Goal: Information Seeking & Learning: Learn about a topic

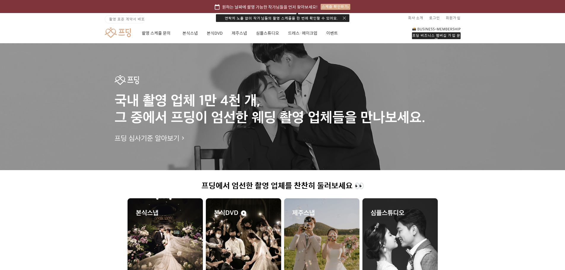
click at [344, 15] on div "연락처 노출 없이 작가님들의 촬영 스케줄을 한 번에 확인할 수 있어요." at bounding box center [282, 18] width 133 height 8
click at [343, 18] on button "button" at bounding box center [344, 18] width 3 height 3
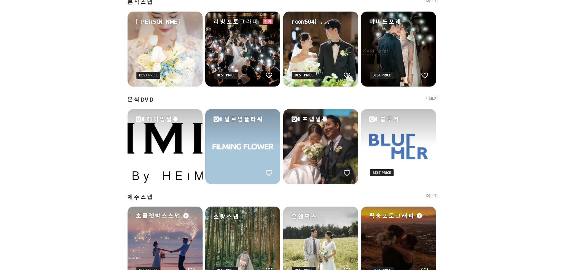
scroll to position [459, 0]
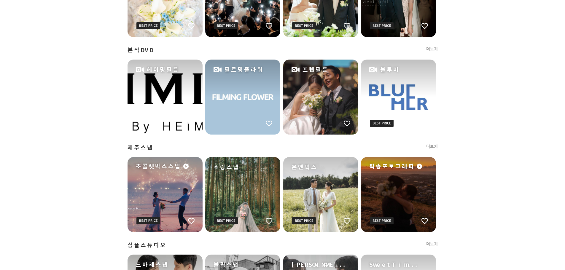
click at [434, 145] on link "더보기" at bounding box center [432, 147] width 12 height 6
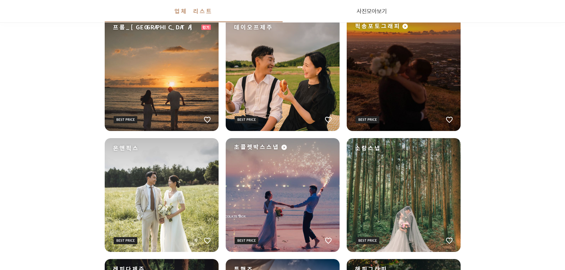
scroll to position [742, 0]
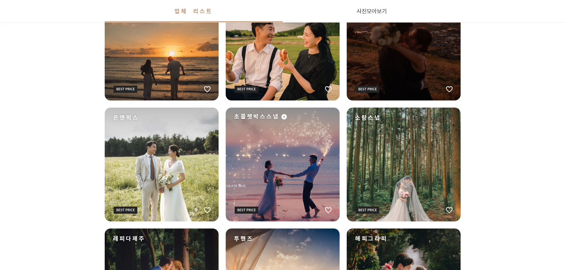
click at [293, 149] on div "초콜렛박스스냅" at bounding box center [283, 165] width 114 height 114
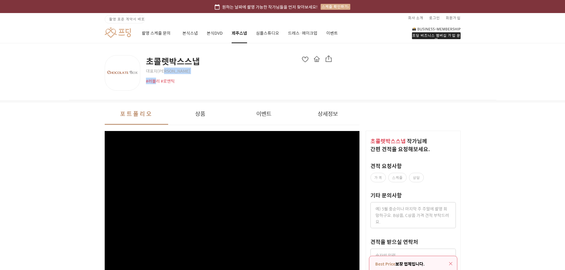
drag, startPoint x: 156, startPoint y: 78, endPoint x: 171, endPoint y: 70, distance: 16.7
click at [170, 70] on div "초콜렛박스스냅 대표자 [PERSON_NAME] #러블리 #로맨틱" at bounding box center [239, 69] width 186 height 29
click at [171, 70] on span "대표자 [PERSON_NAME]" at bounding box center [239, 71] width 186 height 6
click at [135, 70] on div at bounding box center [123, 73] width 36 height 36
click at [213, 86] on div "초콜렛박스스냅 대표자 [PERSON_NAME] #러블리 #로맨틱" at bounding box center [219, 73] width 228 height 36
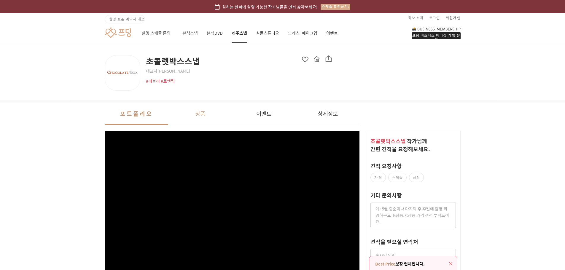
click at [211, 112] on button "상품" at bounding box center [200, 114] width 64 height 22
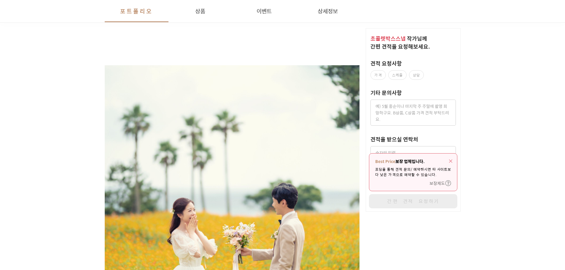
scroll to position [1059, 0]
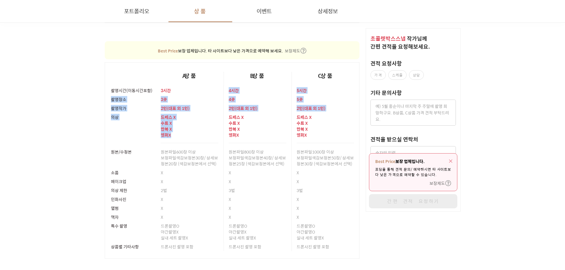
drag, startPoint x: 170, startPoint y: 90, endPoint x: 178, endPoint y: 143, distance: 53.3
click at [178, 143] on tbody "촬영시간(이동시간포함) 3시간 4시간 5시간 촬영장소 3곳 4곳 5곳 촬영작가 2 인 ( 대표 외 1인 ) 2 인 ( 대표 외 1인 ) 2 인…" at bounding box center [232, 172] width 255 height 173
click at [178, 143] on td "드레스 X 수트 X 한복 X 헬퍼 X" at bounding box center [190, 130] width 68 height 35
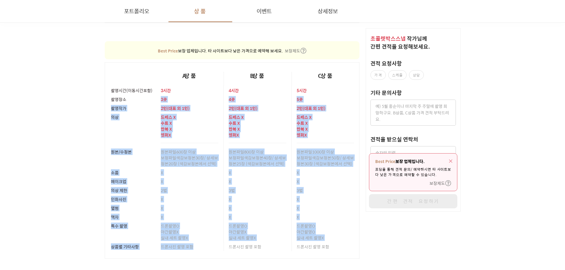
drag, startPoint x: 146, startPoint y: 96, endPoint x: 206, endPoint y: 251, distance: 166.4
click at [206, 251] on tbody "촬영시간(이동시간포함) 3시간 4시간 5시간 촬영장소 3곳 4곳 5곳 촬영작가 2 인 ( 대표 외 1인 ) 2 인 ( 대표 외 1인 ) 2 인…" at bounding box center [232, 172] width 255 height 173
click at [206, 251] on td "드론사진 촬영 포함" at bounding box center [190, 250] width 68 height 17
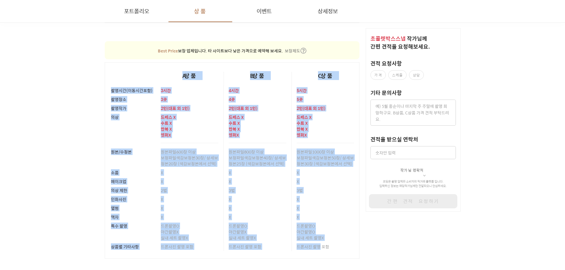
drag, startPoint x: 364, startPoint y: 254, endPoint x: 352, endPoint y: 254, distance: 11.6
click at [156, 252] on td "드론사진 촬영 포함" at bounding box center [190, 250] width 68 height 17
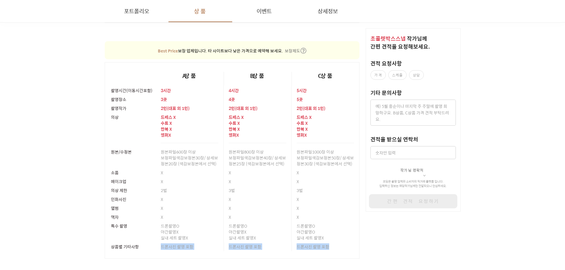
drag, startPoint x: 157, startPoint y: 247, endPoint x: 347, endPoint y: 254, distance: 190.2
click at [347, 254] on tr "상품별 기타사항 드론사진 촬영 포함 드론사진 촬영 포함 드론사진 촬영 포함" at bounding box center [232, 250] width 255 height 17
click at [347, 254] on td "드론사진 촬영 포함" at bounding box center [326, 250] width 68 height 17
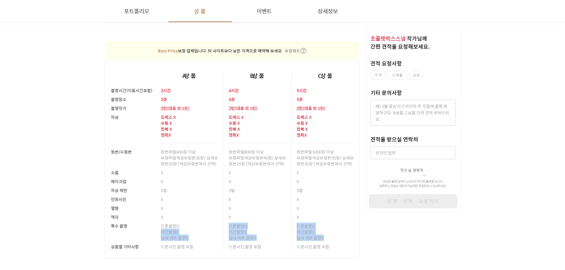
drag, startPoint x: 326, startPoint y: 238, endPoint x: 161, endPoint y: 234, distance: 165.0
click at [161, 234] on tr "특수 촬영 드론촬영 O 야간촬영 X 실내 세트 촬영 X 드론촬영 O 야간촬영 X 실내 세트 촬영 X 드론촬영 O 야간촬영 O 실내 세트 촬영 X" at bounding box center [232, 232] width 255 height 21
click at [161, 234] on p "야간촬영 X" at bounding box center [190, 232] width 58 height 6
drag, startPoint x: 309, startPoint y: 228, endPoint x: 314, endPoint y: 230, distance: 5.1
click at [313, 235] on div "드론촬영 O 야간촬영 O 실내 세트 촬영 X" at bounding box center [326, 232] width 58 height 21
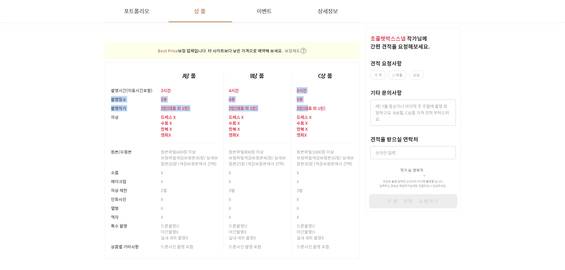
drag, startPoint x: 293, startPoint y: 90, endPoint x: 309, endPoint y: 109, distance: 24.6
click at [308, 108] on tbody "촬영시간(이동시간포함) 3시간 4시간 5시간 촬영장소 3곳 4곳 5곳 촬영작가 2 인 ( 대표 외 1인 ) 2 인 ( 대표 외 1인 ) 2 인…" at bounding box center [232, 172] width 255 height 173
click at [321, 113] on div "드레스 X 수트 X 한복 X 헬퍼 X" at bounding box center [326, 128] width 58 height 31
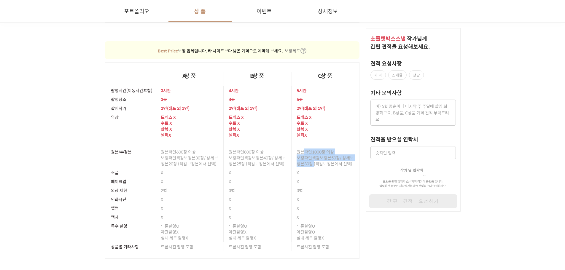
drag, startPoint x: 303, startPoint y: 153, endPoint x: 314, endPoint y: 163, distance: 15.0
click at [314, 163] on div "원본파일 1000장 이상 보정파일 색감보정본50장/ 상세보정본30장 (색감보정본에서 선택)" at bounding box center [326, 157] width 58 height 21
click at [314, 163] on span "색감보정본50장/ 상세보정본30장 (색감보정본에서 선택)" at bounding box center [325, 161] width 57 height 12
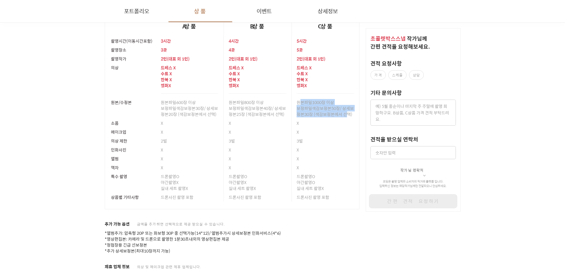
drag, startPoint x: 304, startPoint y: 108, endPoint x: 348, endPoint y: 117, distance: 45.2
click at [348, 117] on div "원본파일 1000장 이상 보정파일 색감보정본50장/ 상세보정본30장 (색감보정본에서 선택)" at bounding box center [326, 108] width 58 height 21
drag, startPoint x: 350, startPoint y: 116, endPoint x: 295, endPoint y: 102, distance: 56.6
click at [295, 102] on td "원본파일 1000장 이상 보정파일 색감보정본50장/ 상세보정본30장 (색감보정본에서 선택)" at bounding box center [326, 108] width 68 height 21
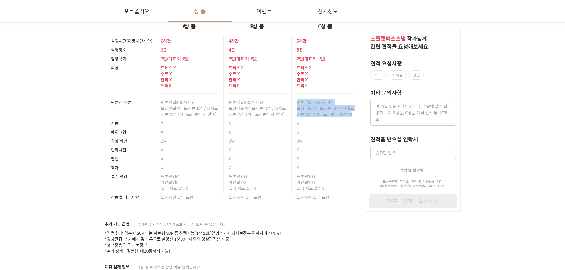
click at [302, 117] on div "원본파일 1000장 이상 보정파일 색감보정본50장/ 상세보정본30장 (색감보정본에서 선택)" at bounding box center [326, 108] width 58 height 21
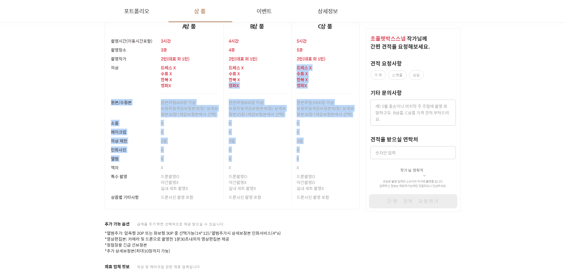
drag, startPoint x: 280, startPoint y: 82, endPoint x: 300, endPoint y: 156, distance: 76.2
click at [300, 156] on tbody "촬영시간(이동시간포함) 3시간 4시간 5시간 촬영장소 3곳 4곳 5곳 촬영작가 2 인 ( 대표 외 1인 ) 2 인 ( 대표 외 1인 ) 2 인…" at bounding box center [232, 122] width 255 height 173
click at [300, 156] on div "X" at bounding box center [326, 158] width 58 height 9
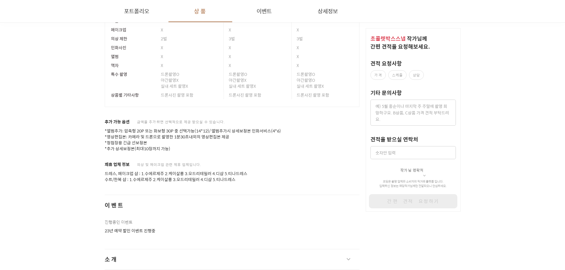
scroll to position [1257, 0]
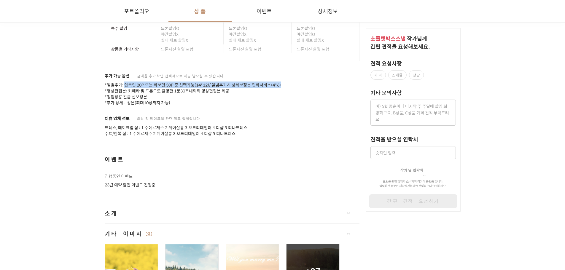
drag, startPoint x: 125, startPoint y: 87, endPoint x: 304, endPoint y: 87, distance: 178.5
click at [304, 87] on p "*앨범추가: 압축형 20P 또는 화보형 30P 중 선택가능(14*12)/ 앨범추가시 상세보정본 인화서비스(4*6) *영상편집본: 카메라 및 드…" at bounding box center [232, 94] width 255 height 24
click at [271, 94] on p "*앨범추가: 압축형 20P 또는 화보형 30P 중 선택가능(14*12)/ 앨범추가시 상세보정본 인화서비스(4*6) *영상편집본: 카메라 및 드…" at bounding box center [232, 94] width 255 height 24
drag, startPoint x: 122, startPoint y: 85, endPoint x: 211, endPoint y: 85, distance: 88.7
click at [211, 85] on p "*앨범추가: 압축형 20P 또는 화보형 30P 중 선택가능(14*12)/ 앨범추가시 상세보정본 인화서비스(4*6) *영상편집본: 카메라 및 드…" at bounding box center [232, 94] width 255 height 24
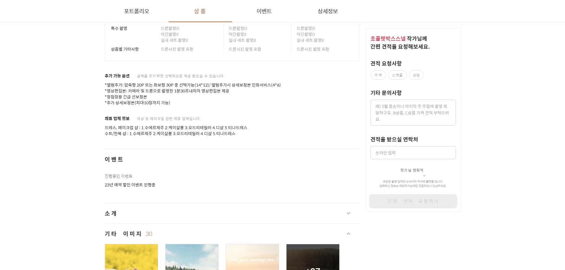
click at [213, 88] on p "*앨범추가: 압축형 20P 또는 화보형 30P 중 선택가능(14*12)/ 앨범추가시 상세보정본 인화서비스(4*6) *영상편집본: 카메라 및 드…" at bounding box center [232, 94] width 255 height 24
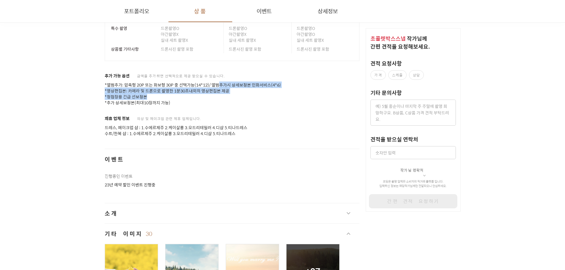
drag, startPoint x: 225, startPoint y: 88, endPoint x: 234, endPoint y: 95, distance: 11.8
click at [234, 95] on p "*앨범추가: 압축형 20P 또는 화보형 30P 중 선택가능(14*12)/ 앨범추가시 상세보정본 인화서비스(4*6) *영상편집본: 카메라 및 드…" at bounding box center [232, 94] width 255 height 24
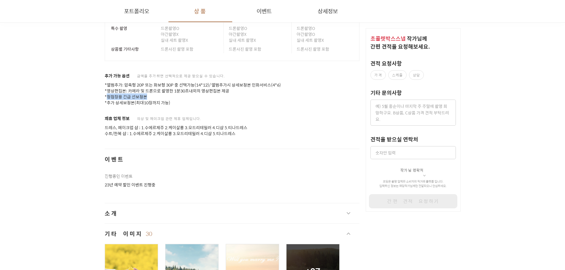
drag, startPoint x: 108, startPoint y: 96, endPoint x: 154, endPoint y: 96, distance: 45.7
click at [154, 96] on p "*앨범추가: 압축형 20P 또는 화보형 30P 중 선택가능(14*12)/ 앨범추가시 상세보정본 인화서비스(4*6) *영상편집본: 카메라 및 드…" at bounding box center [232, 94] width 255 height 24
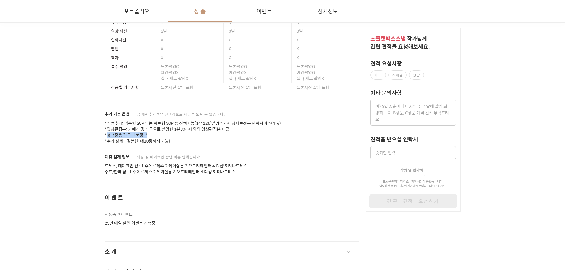
scroll to position [1208, 0]
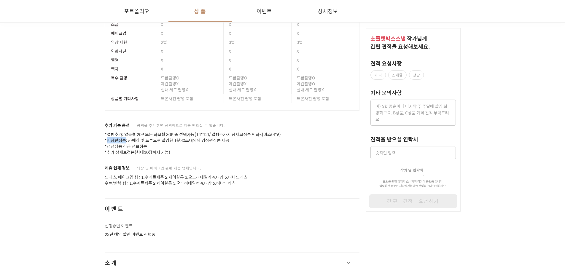
drag, startPoint x: 108, startPoint y: 140, endPoint x: 126, endPoint y: 140, distance: 18.4
click at [126, 140] on p "*앨범추가: 압축형 20P 또는 화보형 30P 중 선택가능(14*12)/ 앨범추가시 상세보정본 인화서비스(4*6) *영상편집본: 카메라 및 드…" at bounding box center [232, 144] width 255 height 24
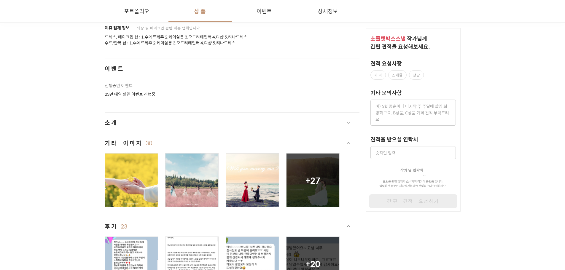
scroll to position [1261, 0]
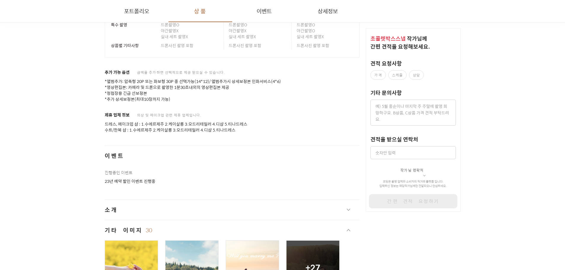
click at [166, 125] on p "드레스, 메이크업 샵 : 1.수에르제주 2.케이살롱 3.오드리테일러 4.디샵 5.티나드레스" at bounding box center [232, 124] width 255 height 6
click at [143, 122] on p "드레스, 메이크업 샵 : 1.수에르제주 2.케이살롱 3.오드리테일러 4.디샵 5.티나드레스" at bounding box center [232, 124] width 255 height 6
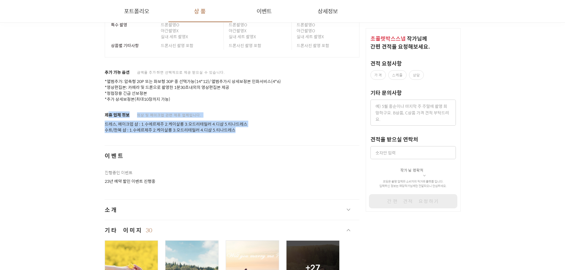
drag, startPoint x: 108, startPoint y: 115, endPoint x: 251, endPoint y: 128, distance: 143.6
click at [251, 128] on div "제휴 업체 정보 의상 및 메이크업 관련 제휴 업체입니다. 드레스, 메이크업 샵 : 1.수에르제주 2.케이살롱 3.오드리테일러 4.디샵 5.[P…" at bounding box center [232, 122] width 255 height 21
click at [251, 128] on p "수트/한복 샵 : 1.수에르제주 2.케이살롱 3.오드리테일러 4.디샵 5.티나드레스" at bounding box center [232, 130] width 255 height 6
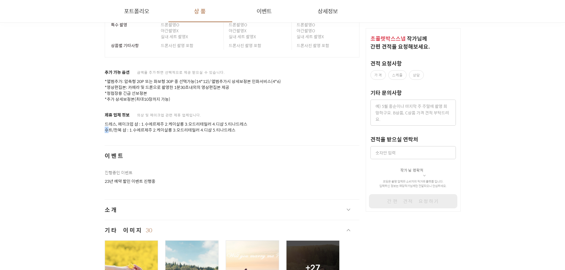
drag, startPoint x: 249, startPoint y: 124, endPoint x: 107, endPoint y: 127, distance: 142.1
click at [107, 127] on div "드레스, 메이크업 샵 : 1.수에르제주 2.케이살롱 3.오드리테일러 4.디샵 5.[PERSON_NAME] 수트/한복 샵 : 1.수에르제주 2.…" at bounding box center [232, 127] width 255 height 12
click at [107, 127] on p "수트/한복 샵 : 1.수에르제주 2.케이살롱 3.오드리테일러 4.디샵 5.티나드레스" at bounding box center [232, 130] width 255 height 6
drag, startPoint x: 133, startPoint y: 128, endPoint x: 237, endPoint y: 131, distance: 103.8
click at [237, 131] on p "수트/한복 샵 : 1.수에르제주 2.케이살롱 3.오드리테일러 4.디샵 5.티나드레스" at bounding box center [232, 130] width 255 height 6
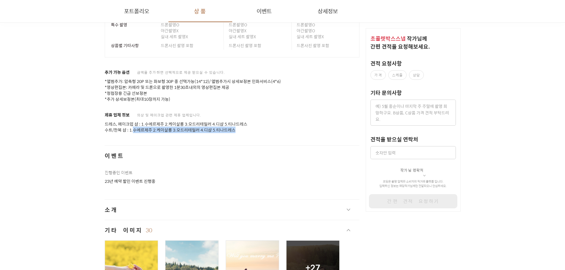
click at [237, 131] on p "수트/한복 샵 : 1.수에르제주 2.케이살롱 3.오드리테일러 4.디샵 5.티나드레스" at bounding box center [232, 130] width 255 height 6
click at [117, 171] on span "진행중인 이벤트" at bounding box center [119, 172] width 28 height 7
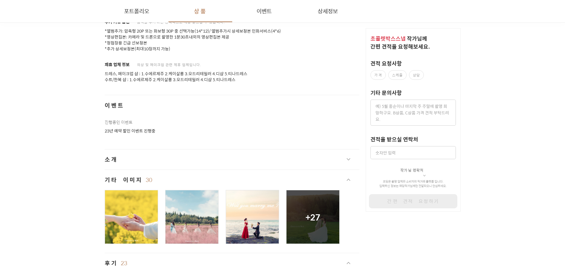
scroll to position [1360, 0]
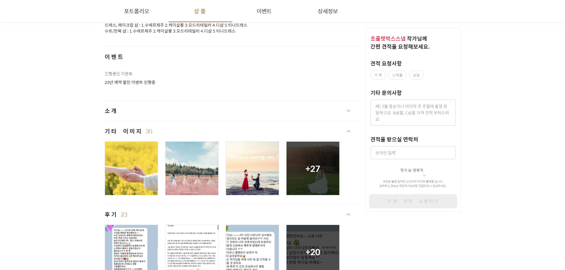
click at [152, 114] on button "소개" at bounding box center [232, 111] width 255 height 20
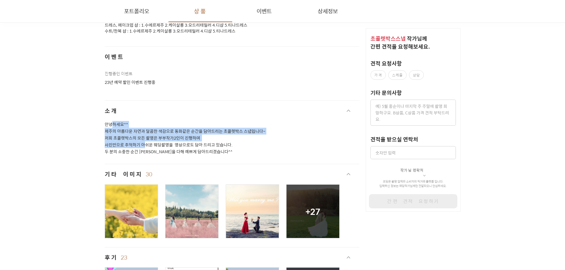
drag, startPoint x: 118, startPoint y: 133, endPoint x: 143, endPoint y: 145, distance: 27.7
click at [143, 145] on p "안녕하세요^^ 제주의 아름다운 자연과 달콤한 색감으로 동화같은 순간을 담아드리는 초콜렛박스 스냅입니다~ 저희 초콜렛박스의 모든 촬영은 부부작가…" at bounding box center [232, 138] width 255 height 34
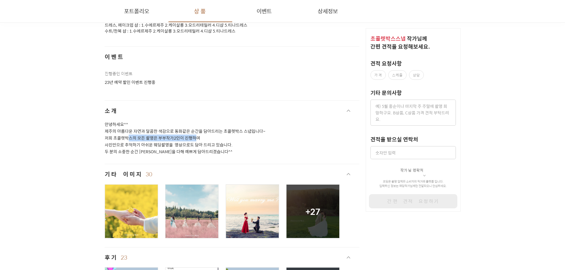
drag, startPoint x: 130, startPoint y: 136, endPoint x: 197, endPoint y: 138, distance: 67.3
click at [197, 138] on p "안녕하세요^^ 제주의 아름다운 자연과 달콤한 색감으로 동화같은 순간을 담아드리는 초콜렛박스 스냅입니다~ 저희 초콜렛박스의 모든 촬영은 부부작가…" at bounding box center [232, 138] width 255 height 34
drag, startPoint x: 124, startPoint y: 137, endPoint x: 176, endPoint y: 137, distance: 51.9
click at [176, 137] on p "안녕하세요^^ 제주의 아름다운 자연과 달콤한 색감으로 동화같은 순간을 담아드리는 초콜렛박스 스냅입니다~ 저희 초콜렛박스의 모든 촬영은 부부작가…" at bounding box center [232, 138] width 255 height 34
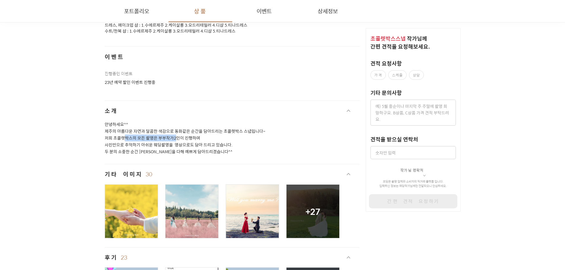
click at [132, 139] on p "안녕하세요^^ 제주의 아름다운 자연과 달콤한 색감으로 동화같은 순간을 담아드리는 초콜렛박스 스냅입니다~ 저희 초콜렛박스의 모든 촬영은 부부작가…" at bounding box center [232, 138] width 255 height 34
drag, startPoint x: 126, startPoint y: 139, endPoint x: 192, endPoint y: 142, distance: 65.6
click at [192, 142] on p "안녕하세요^^ 제주의 아름다운 자연과 달콤한 색감으로 동화같은 순간을 담아드리는 초콜렛박스 스냅입니다~ 저희 초콜렛박스의 모든 촬영은 부부작가…" at bounding box center [232, 138] width 255 height 34
drag, startPoint x: 109, startPoint y: 145, endPoint x: 207, endPoint y: 147, distance: 98.8
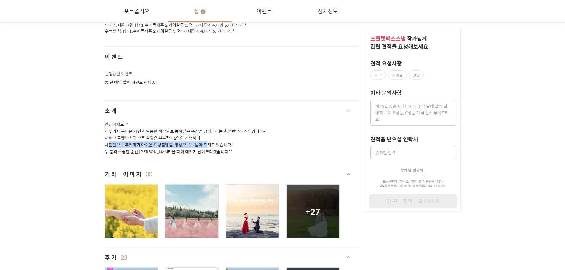
click at [207, 147] on p "안녕하세요^^ 제주의 아름다운 자연과 달콤한 색감으로 동화같은 순간을 담아드리는 초콜렛박스 스냅입니다~ 저희 초콜렛박스의 모든 촬영은 부부작가…" at bounding box center [232, 138] width 255 height 34
drag, startPoint x: 129, startPoint y: 153, endPoint x: 179, endPoint y: 154, distance: 50.1
click at [179, 154] on p "안녕하세요^^ 제주의 아름다운 자연과 달콤한 색감으로 동화같은 순간을 담아드리는 초콜렛박스 스냅입니다~ 저희 초콜렛박스의 모든 촬영은 부부작가…" at bounding box center [232, 138] width 255 height 34
drag, startPoint x: 103, startPoint y: 154, endPoint x: 220, endPoint y: 153, distance: 117.7
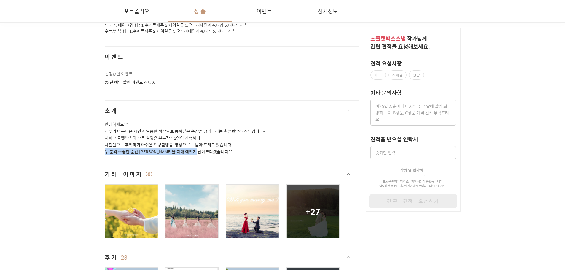
click at [220, 153] on p "안녕하세요^^ 제주의 아름다운 자연과 달콤한 색감으로 동화같은 순간을 담아드리는 초콜렛박스 스냅입니다~ 저희 초콜렛박스의 모든 촬영은 부부작가…" at bounding box center [232, 138] width 255 height 34
click at [310, 217] on div "+ 27" at bounding box center [312, 211] width 15 height 12
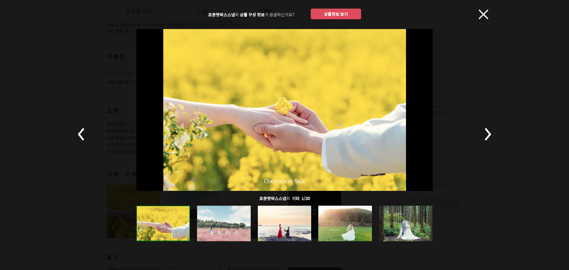
click at [464, 142] on button at bounding box center [481, 135] width 36 height 170
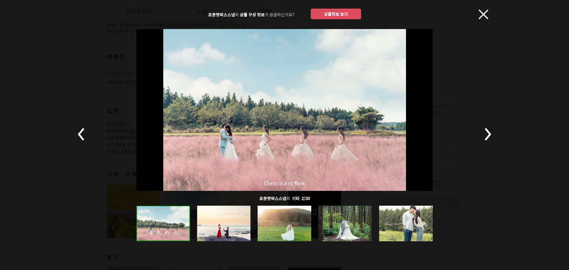
click at [478, 137] on rect at bounding box center [487, 134] width 21 height 21
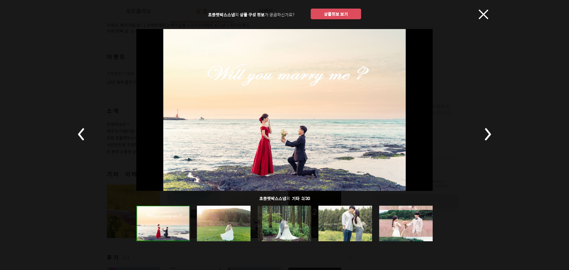
click at [484, 130] on rect at bounding box center [487, 134] width 21 height 21
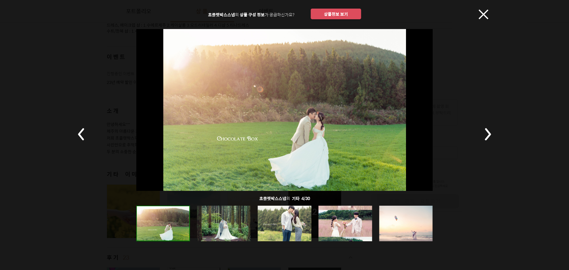
click at [484, 130] on rect at bounding box center [487, 134] width 21 height 21
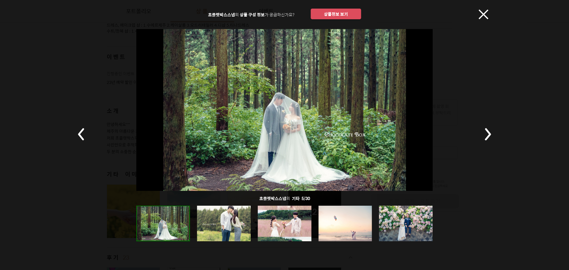
click at [484, 130] on rect at bounding box center [487, 134] width 21 height 21
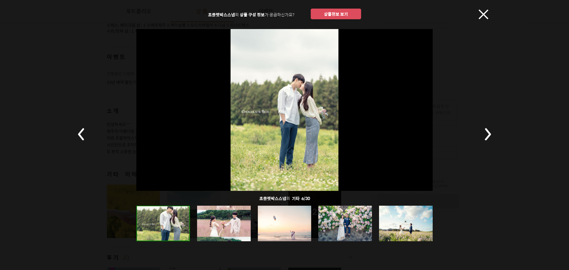
click at [484, 130] on rect at bounding box center [487, 134] width 21 height 21
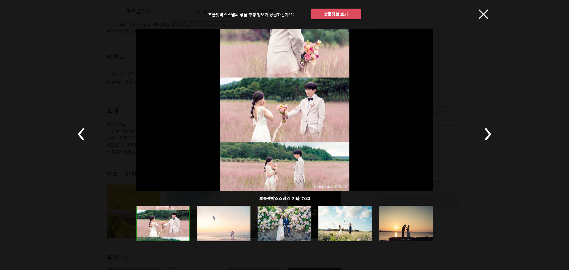
click at [484, 130] on rect at bounding box center [487, 134] width 21 height 21
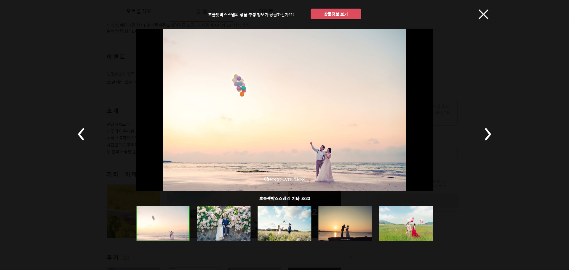
click at [484, 130] on rect at bounding box center [487, 134] width 21 height 21
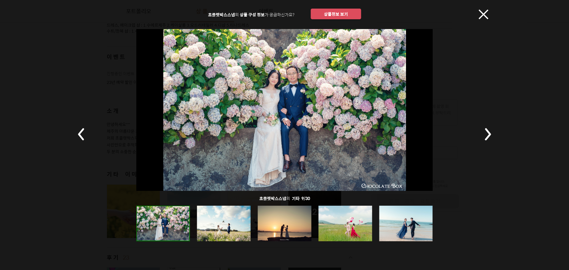
click at [484, 130] on rect at bounding box center [487, 134] width 21 height 21
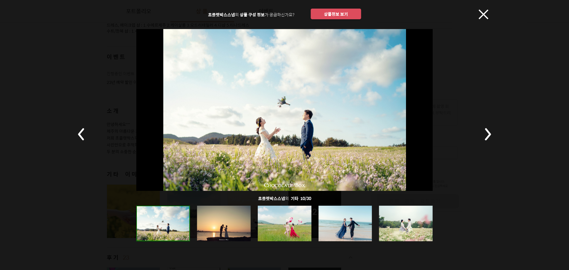
click at [484, 130] on rect at bounding box center [487, 134] width 21 height 21
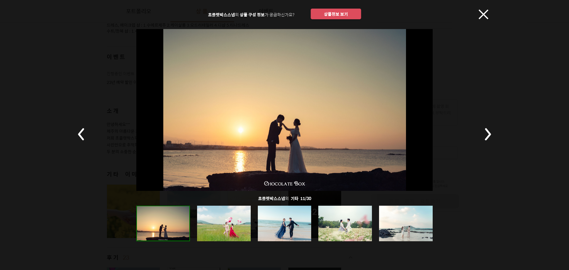
click at [484, 130] on rect at bounding box center [487, 134] width 21 height 21
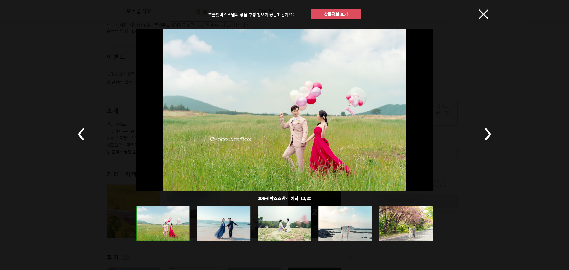
click at [484, 130] on rect at bounding box center [487, 134] width 21 height 21
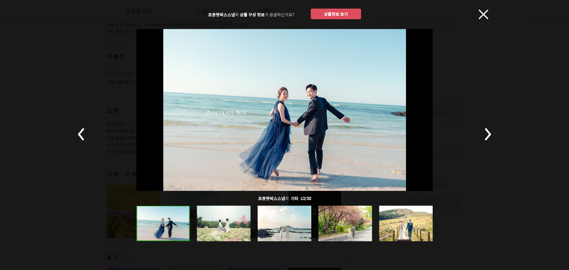
click at [484, 130] on rect at bounding box center [487, 134] width 21 height 21
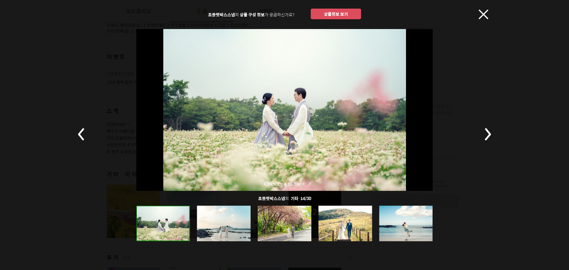
click at [484, 130] on rect at bounding box center [487, 134] width 21 height 21
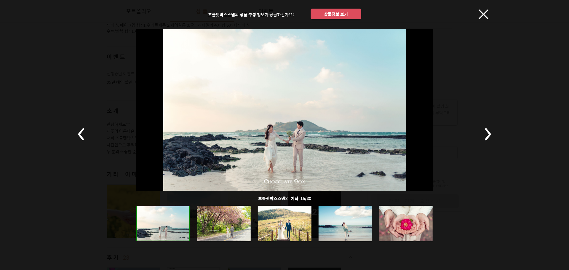
click at [484, 130] on rect at bounding box center [487, 134] width 21 height 21
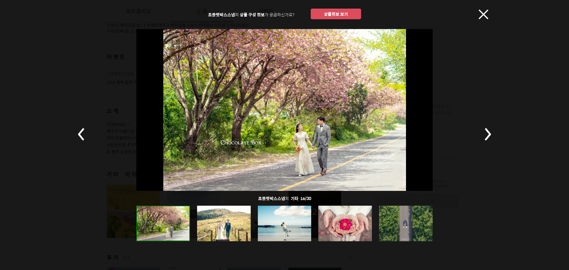
click at [484, 130] on rect at bounding box center [487, 134] width 21 height 21
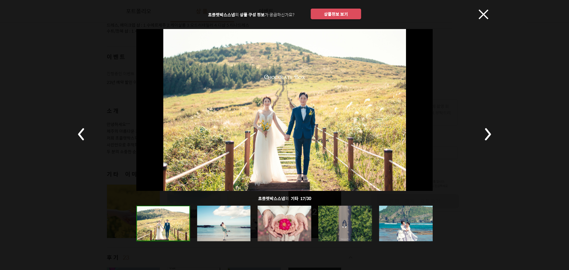
click at [484, 130] on rect at bounding box center [487, 134] width 21 height 21
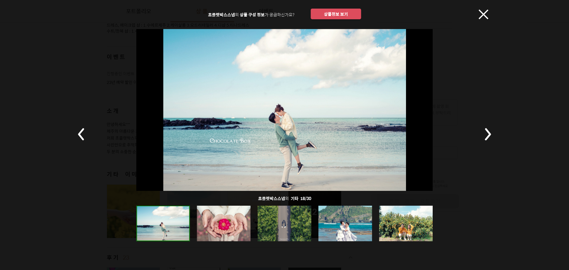
click at [484, 130] on rect at bounding box center [487, 134] width 21 height 21
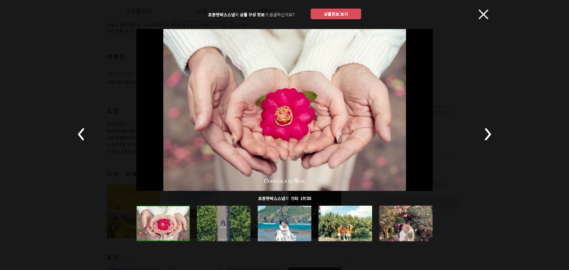
click at [484, 130] on rect at bounding box center [487, 134] width 21 height 21
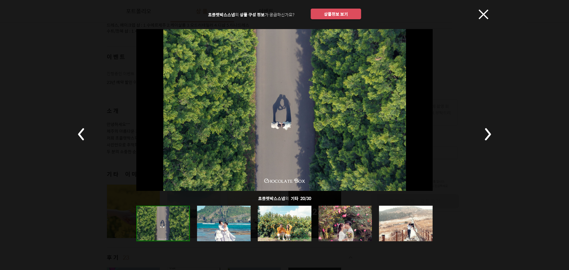
click at [484, 130] on rect at bounding box center [487, 134] width 21 height 21
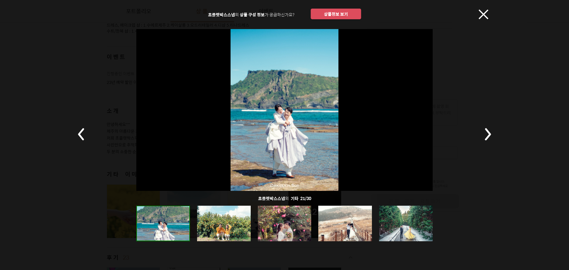
click at [484, 130] on rect at bounding box center [487, 134] width 21 height 21
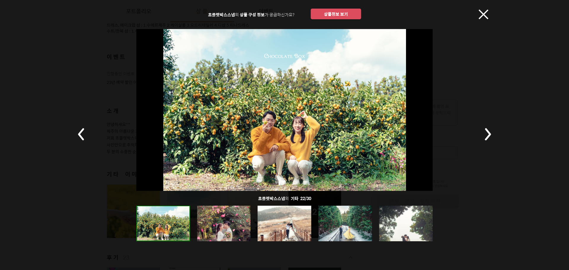
click at [484, 130] on rect at bounding box center [487, 134] width 21 height 21
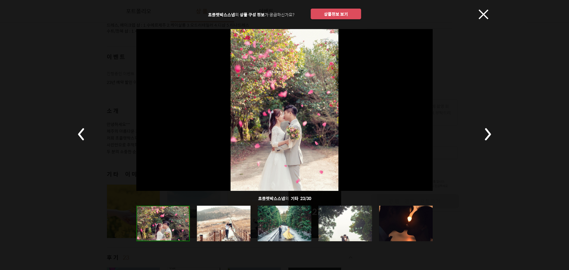
click at [484, 130] on rect at bounding box center [487, 134] width 21 height 21
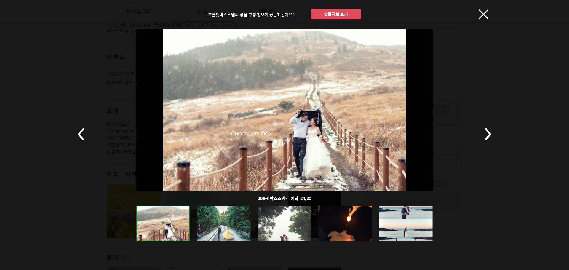
click at [484, 130] on rect at bounding box center [487, 134] width 21 height 21
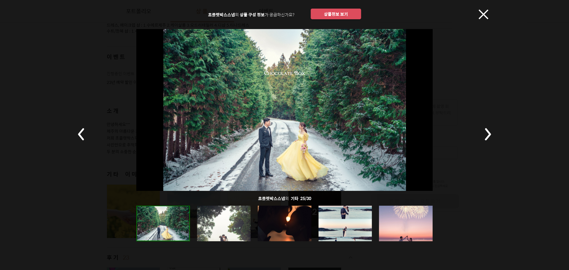
click at [484, 130] on rect at bounding box center [487, 134] width 21 height 21
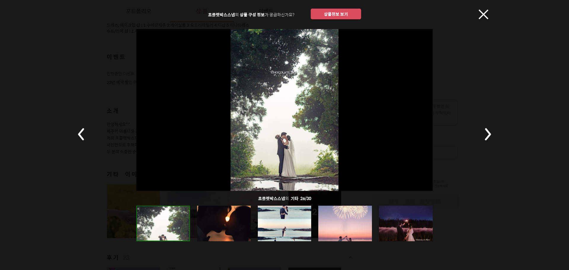
click at [484, 130] on rect at bounding box center [487, 134] width 21 height 21
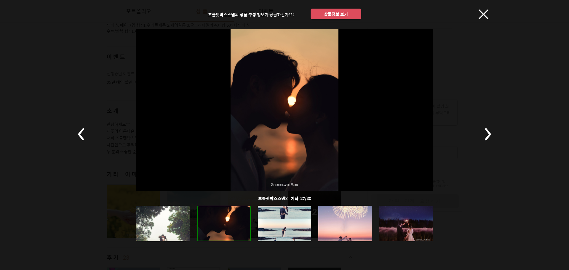
click at [484, 130] on rect at bounding box center [487, 134] width 21 height 21
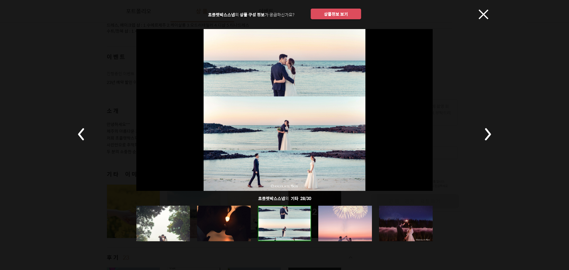
click at [484, 130] on rect at bounding box center [487, 134] width 21 height 21
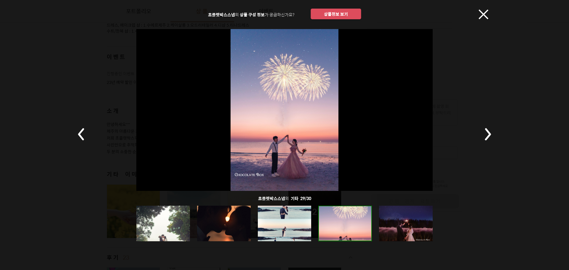
click at [484, 130] on rect at bounding box center [487, 134] width 21 height 21
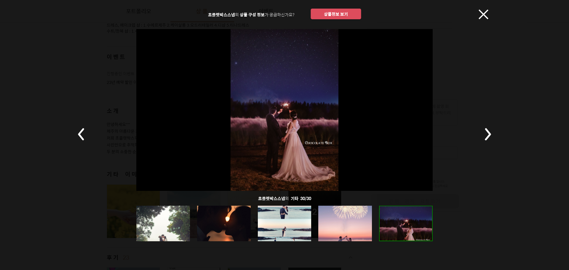
click at [484, 130] on rect at bounding box center [487, 134] width 21 height 21
click at [481, 16] on icon at bounding box center [484, 14] width 10 height 10
